Goal: Information Seeking & Learning: Learn about a topic

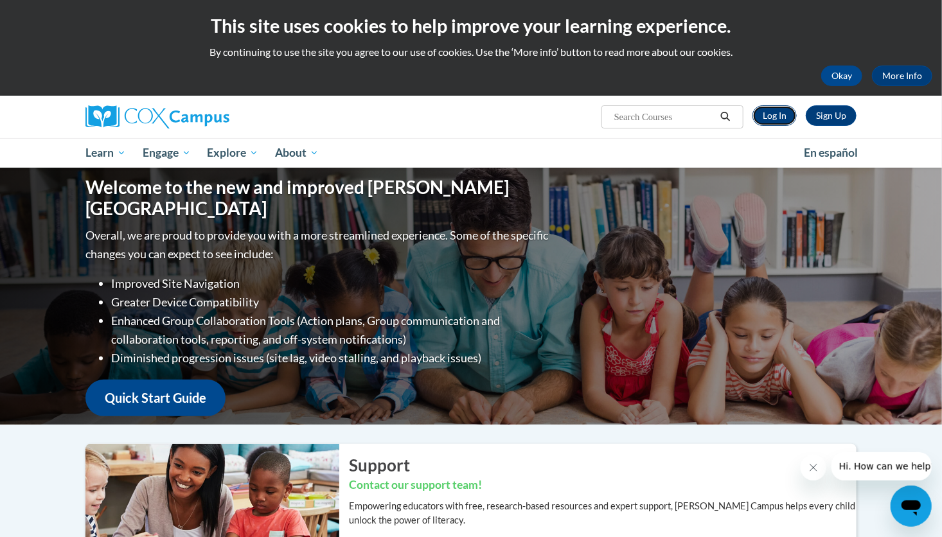
click at [772, 109] on link "Log In" at bounding box center [774, 115] width 44 height 21
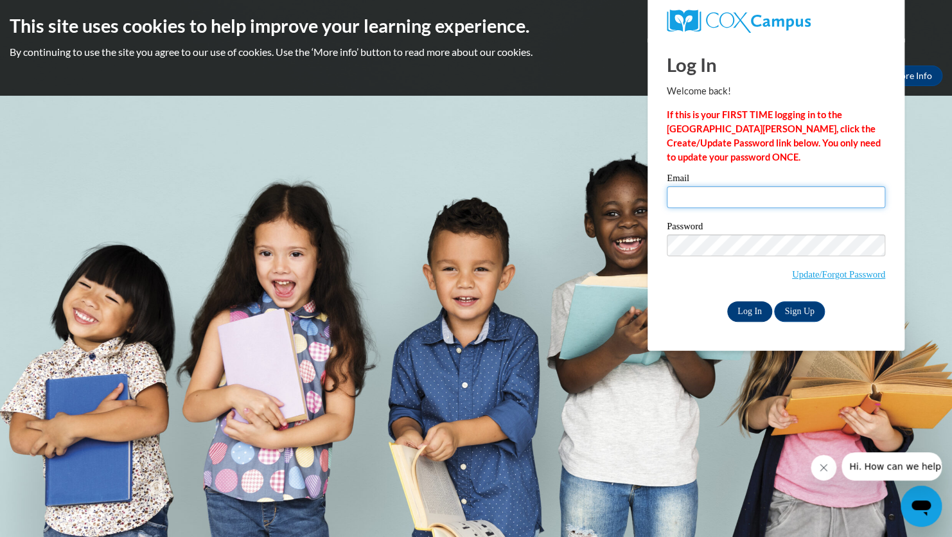
type input "[EMAIL_ADDRESS][PERSON_NAME][DOMAIN_NAME]"
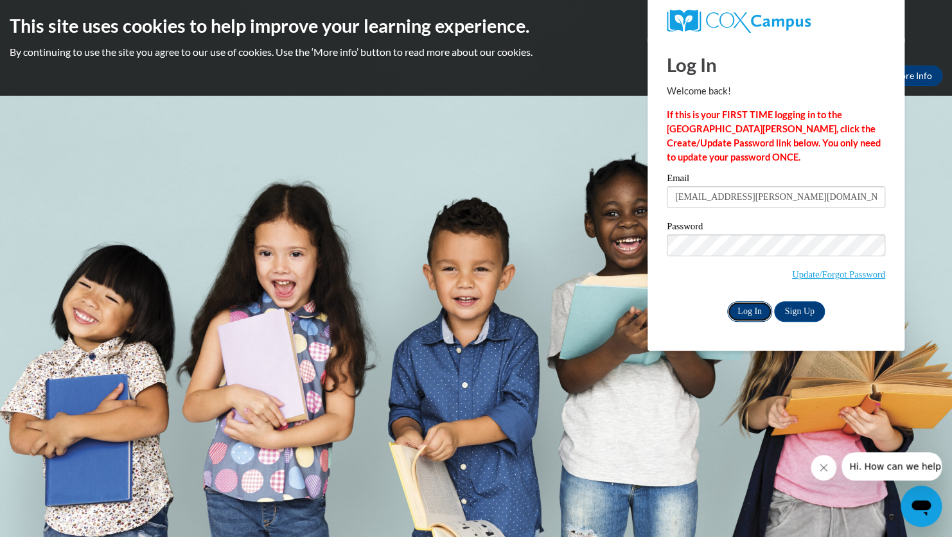
click at [743, 317] on input "Log In" at bounding box center [749, 311] width 45 height 21
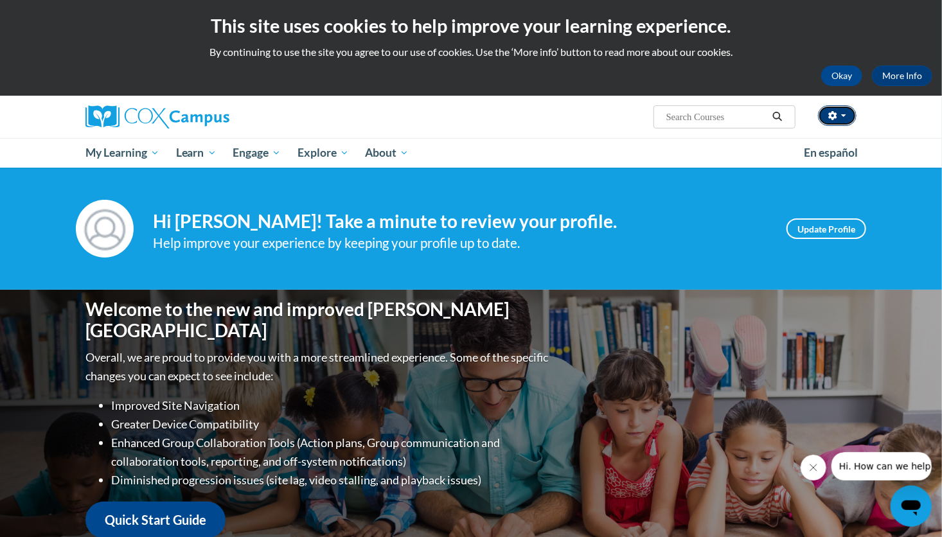
click at [847, 117] on button "button" at bounding box center [837, 115] width 39 height 21
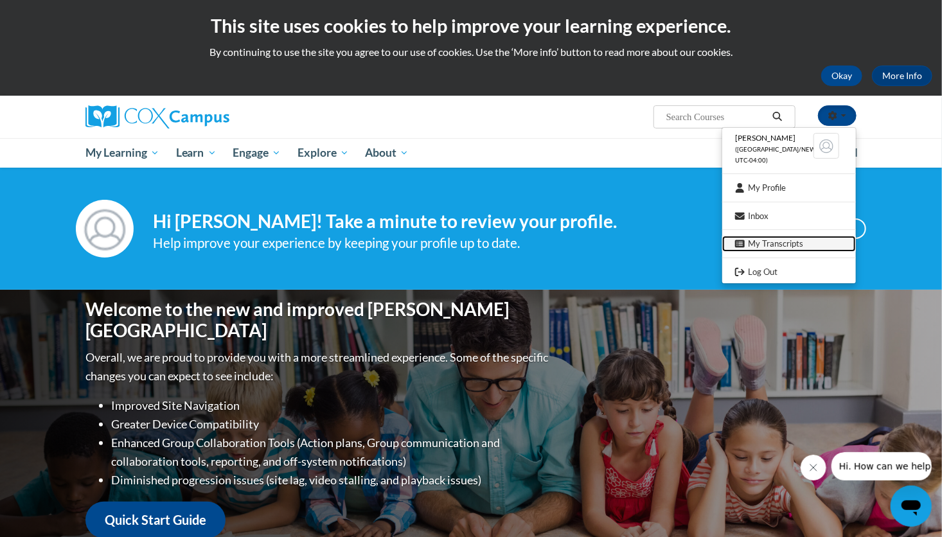
click at [756, 244] on link "My Transcripts" at bounding box center [789, 244] width 134 height 16
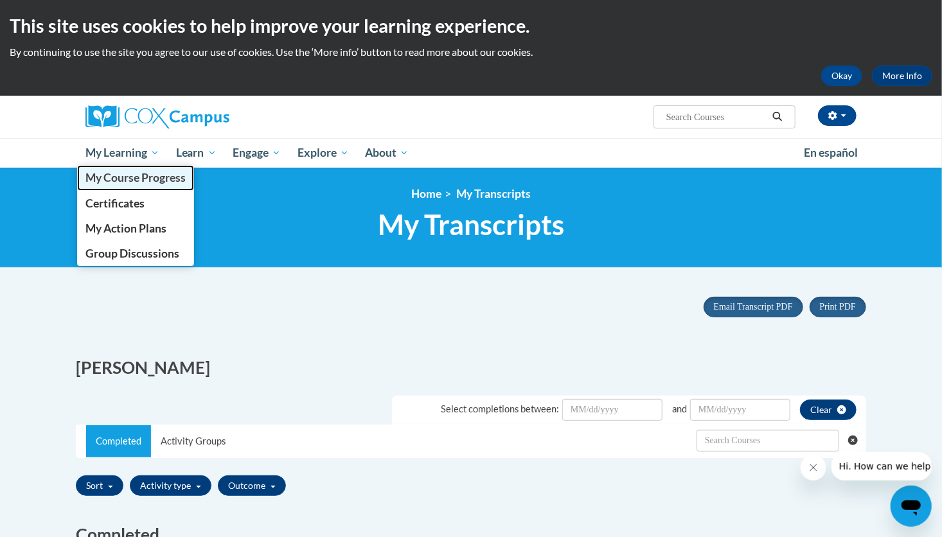
click at [130, 179] on span "My Course Progress" at bounding box center [135, 177] width 100 height 13
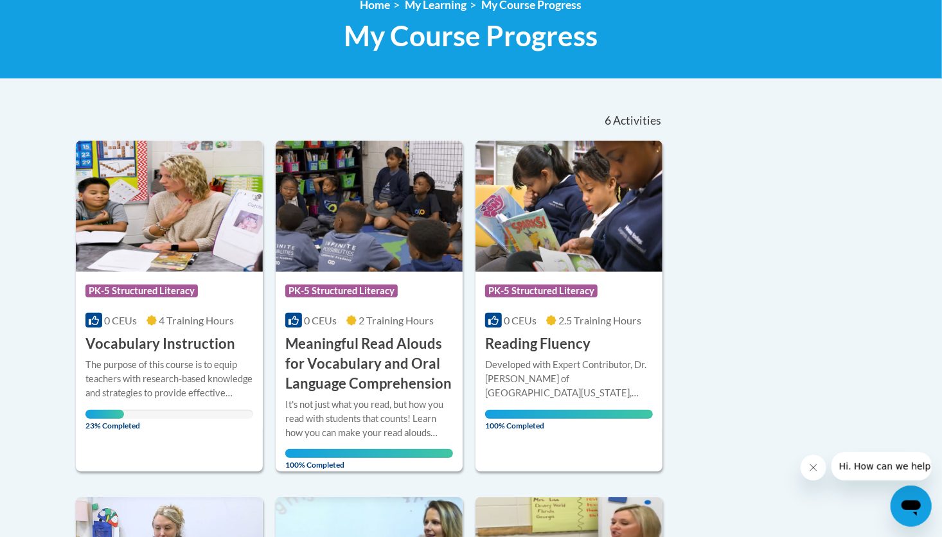
scroll to position [191, 0]
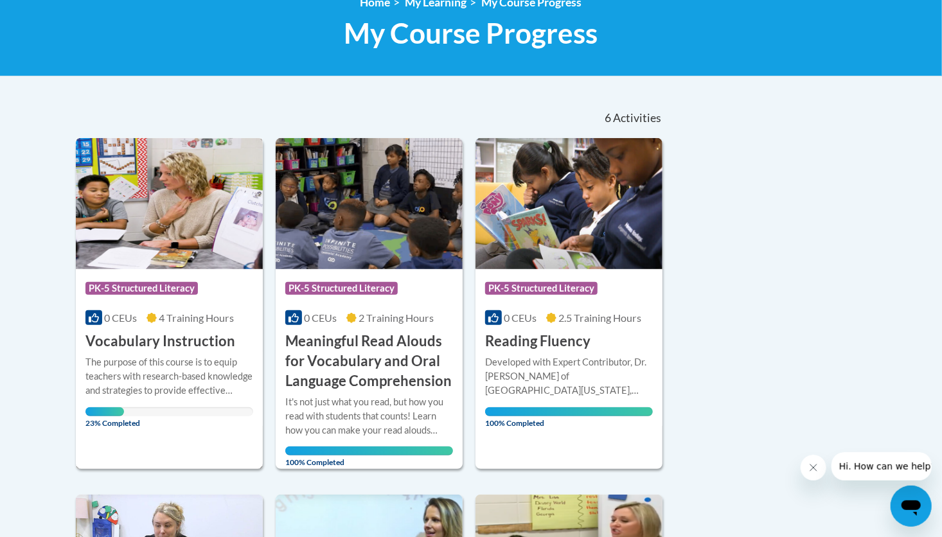
click at [171, 276] on div "Course Category: PK-5 Structured Literacy" at bounding box center [169, 290] width 168 height 29
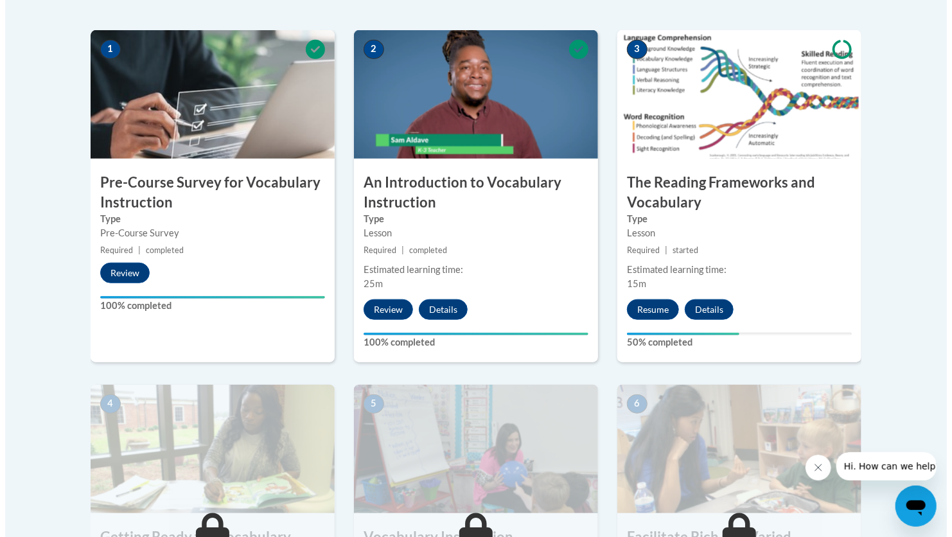
scroll to position [403, 0]
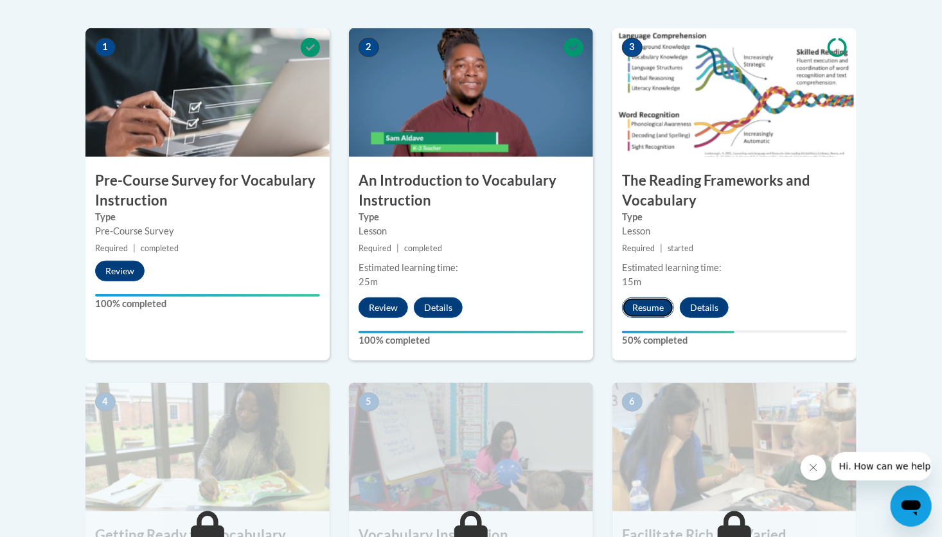
click at [646, 306] on button "Resume" at bounding box center [648, 307] width 52 height 21
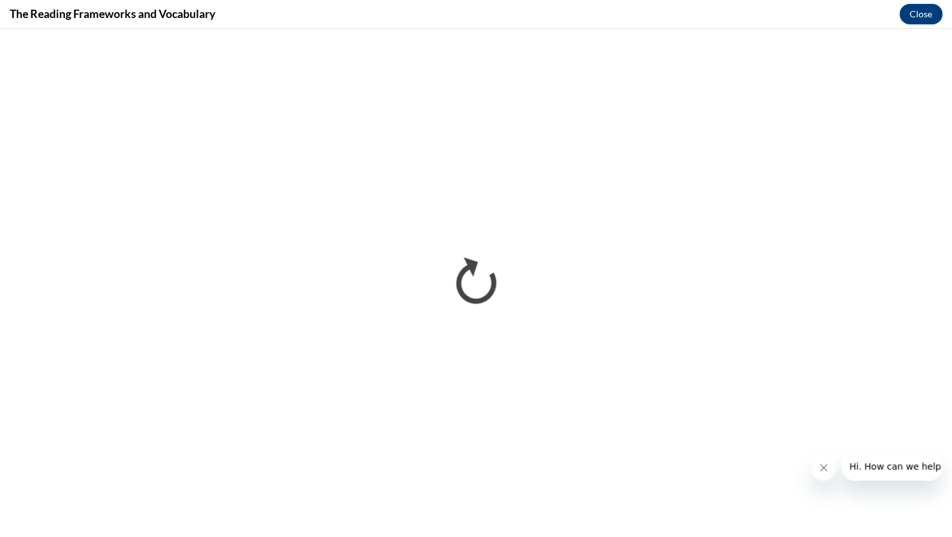
scroll to position [0, 0]
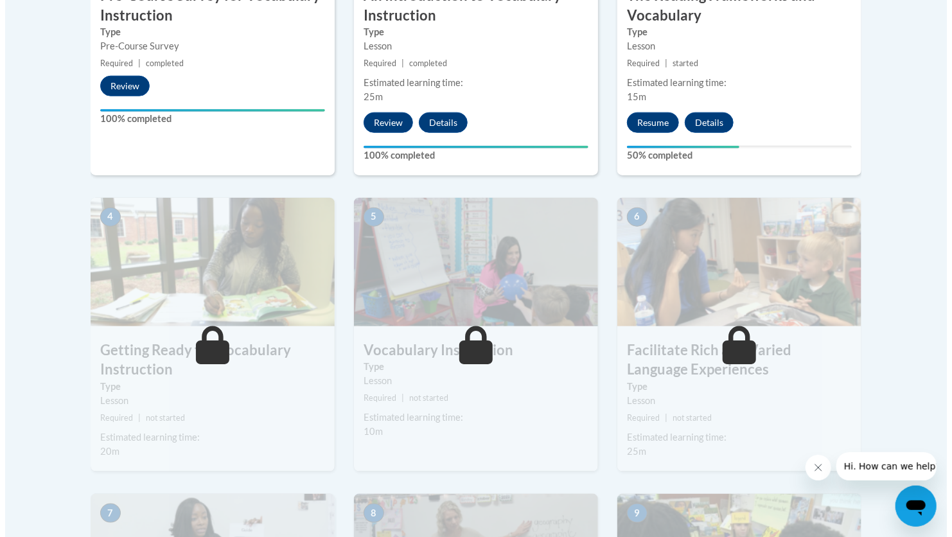
scroll to position [484, 0]
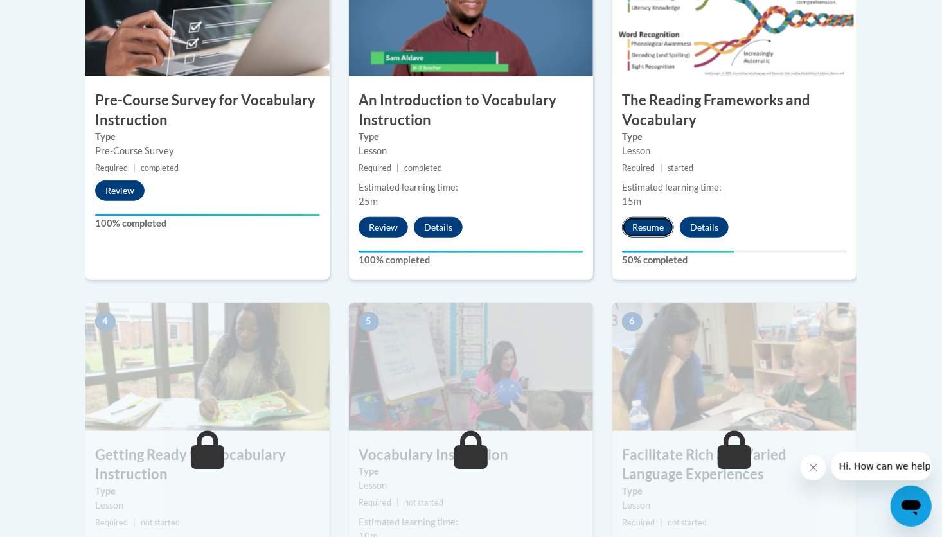
click at [655, 223] on button "Resume" at bounding box center [648, 227] width 52 height 21
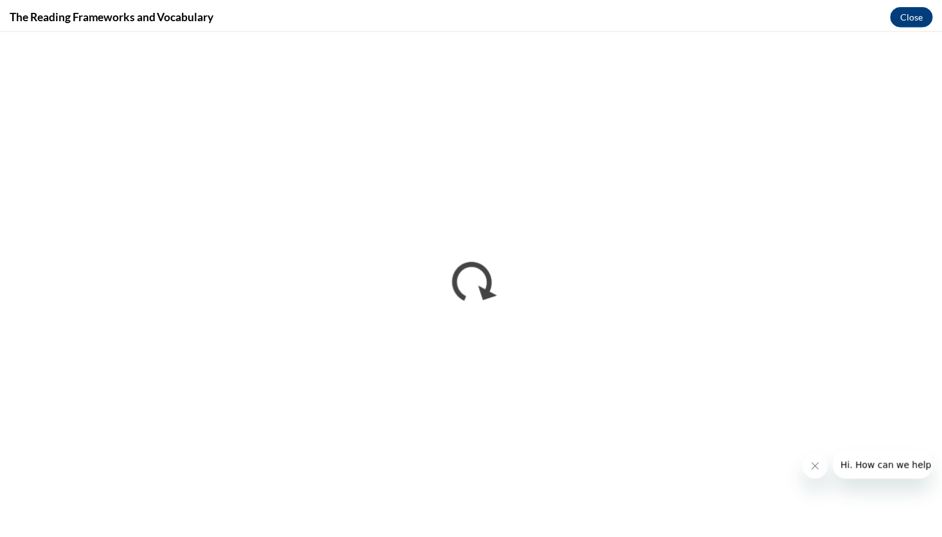
scroll to position [0, 0]
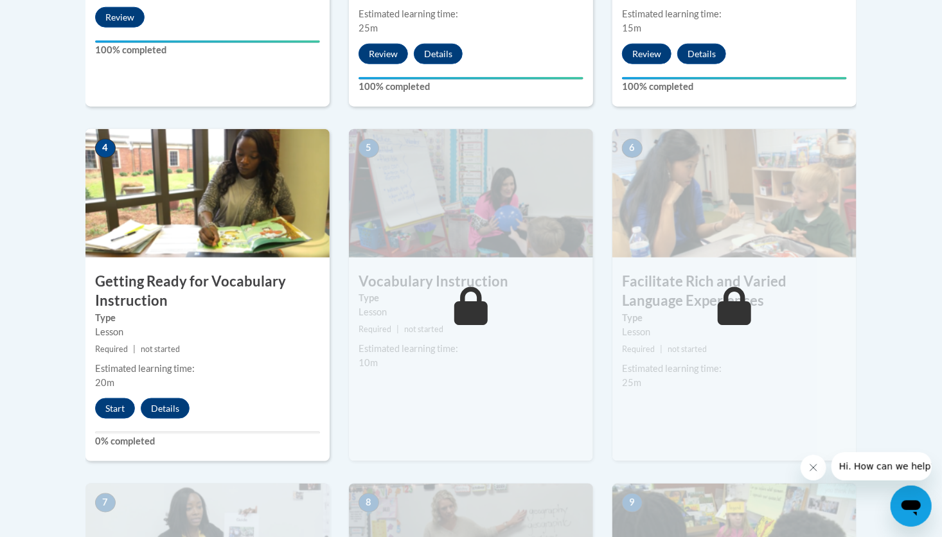
scroll to position [661, 0]
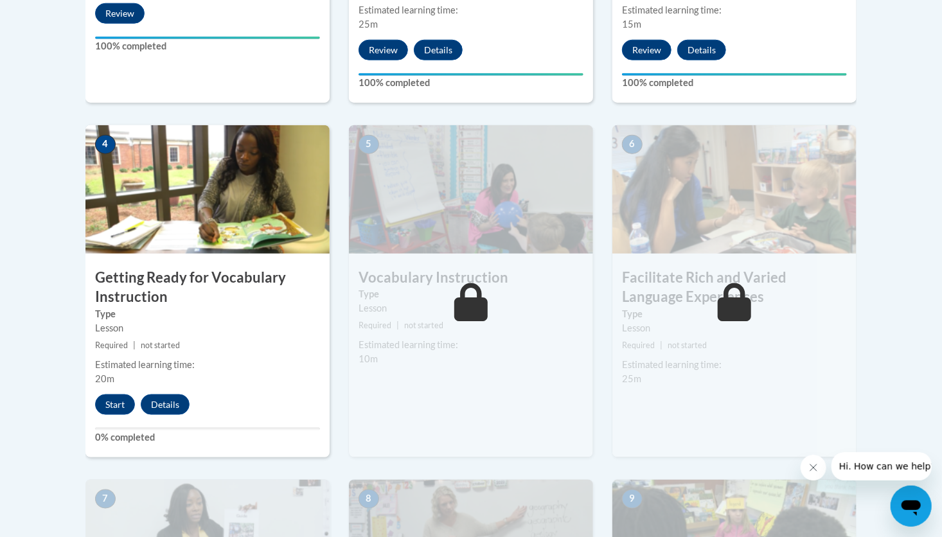
click at [937, 270] on body "This site uses cookies to help improve your learning experience. By continuing …" at bounding box center [471, 366] width 942 height 2055
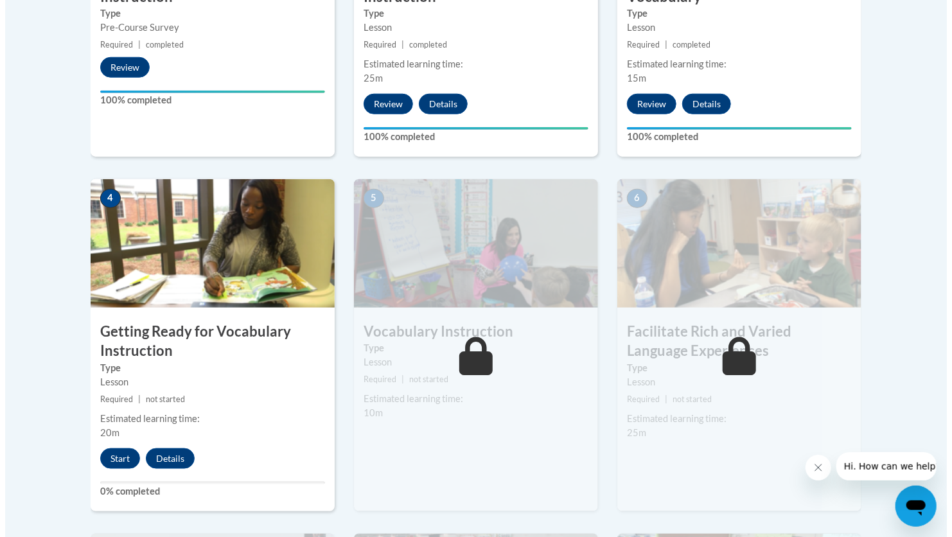
scroll to position [605, 0]
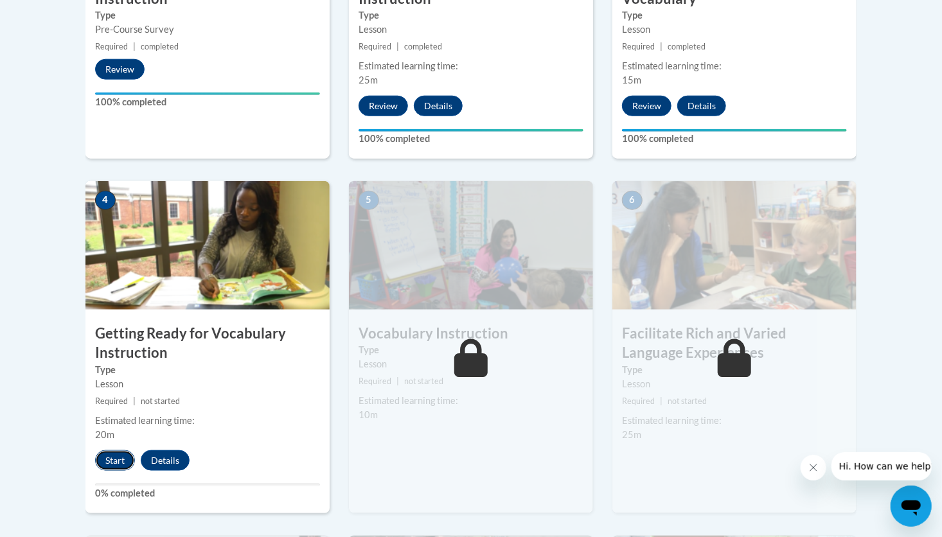
click at [106, 457] on button "Start" at bounding box center [115, 460] width 40 height 21
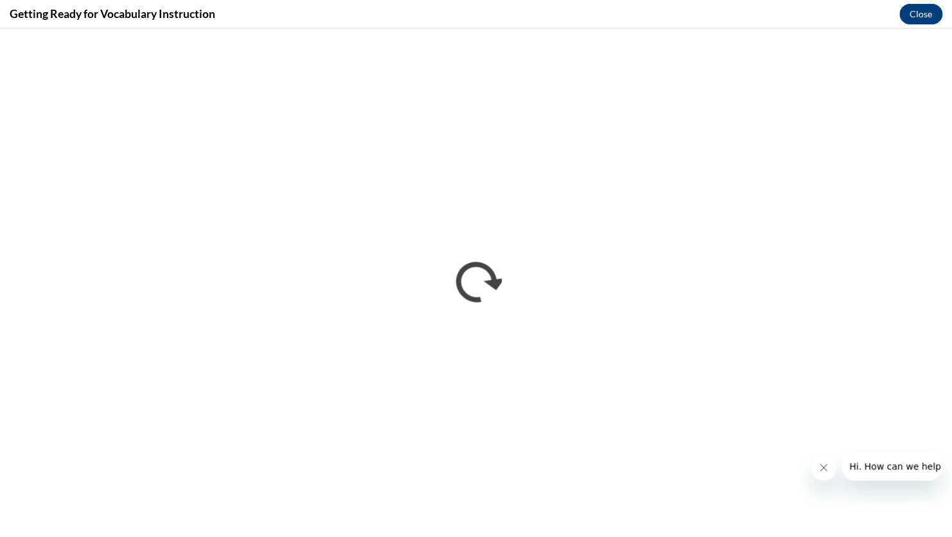
scroll to position [0, 0]
